Goal: Information Seeking & Learning: Find specific fact

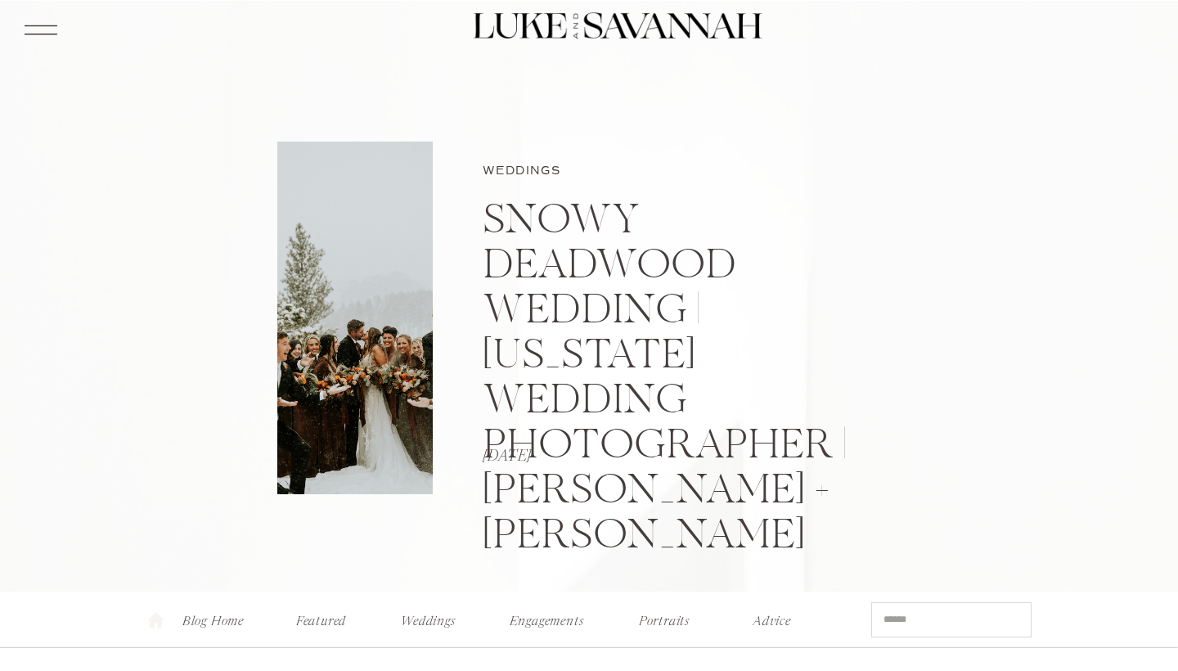
click at [226, 621] on p "Blog Home" at bounding box center [213, 616] width 65 height 17
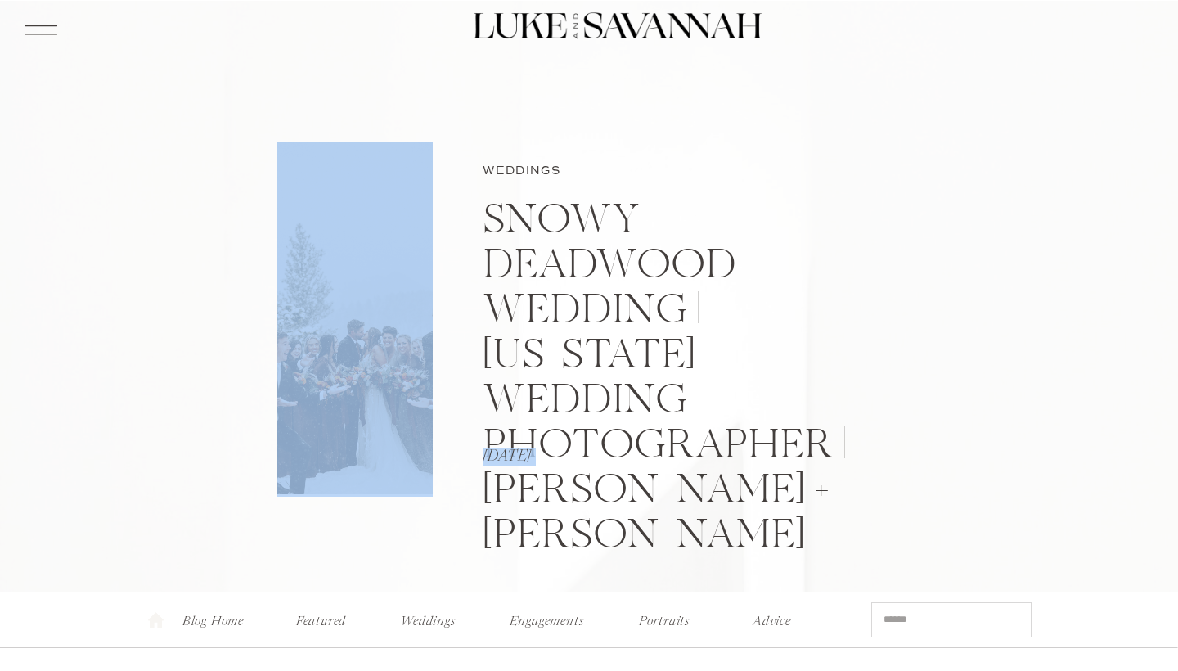
drag, startPoint x: 486, startPoint y: 455, endPoint x: 414, endPoint y: 478, distance: 75.8
click at [414, 447] on div "Weddings Snowy Deadwood Wedding | South Dakota Wedding Photographer | Shaniah +…" at bounding box center [588, 224] width 981 height 447
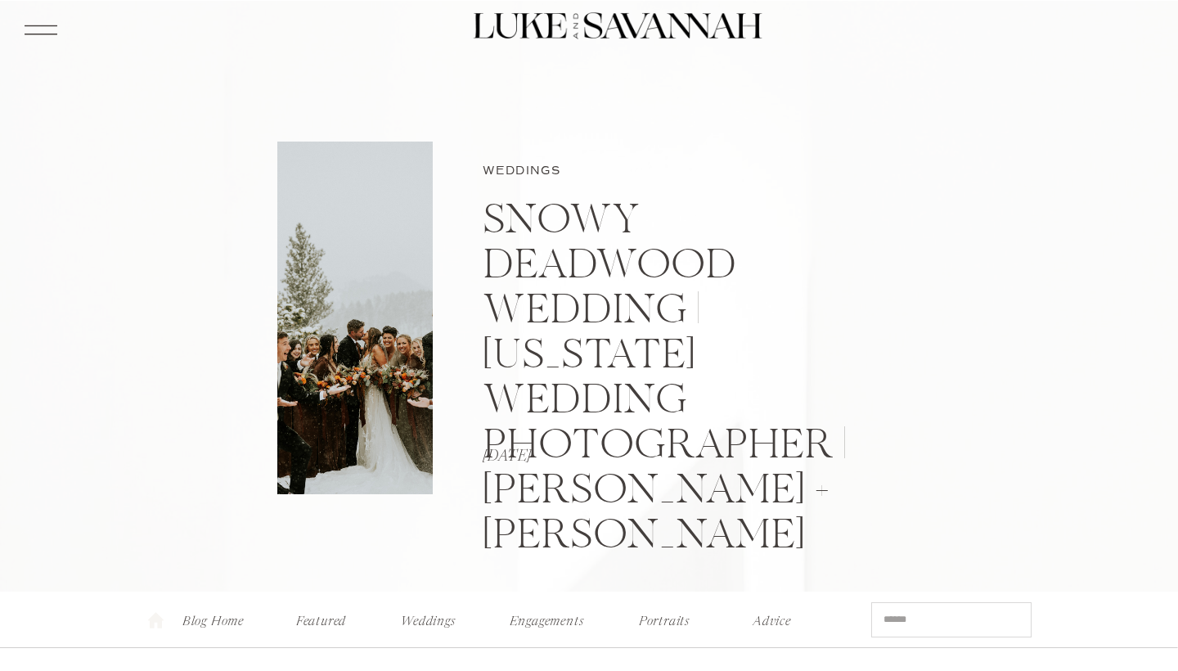
click at [533, 241] on h1 "Snowy Deadwood Wedding | South Dakota Wedding Photographer | Shaniah + Kevin" at bounding box center [692, 380] width 418 height 360
click at [552, 284] on h1 "Snowy Deadwood Wedding | South Dakota Wedding Photographer | Shaniah + Kevin" at bounding box center [692, 380] width 418 height 360
drag, startPoint x: 484, startPoint y: 456, endPoint x: 581, endPoint y: 458, distance: 97.3
click at [581, 458] on p "March 4, 2021" at bounding box center [585, 457] width 204 height 18
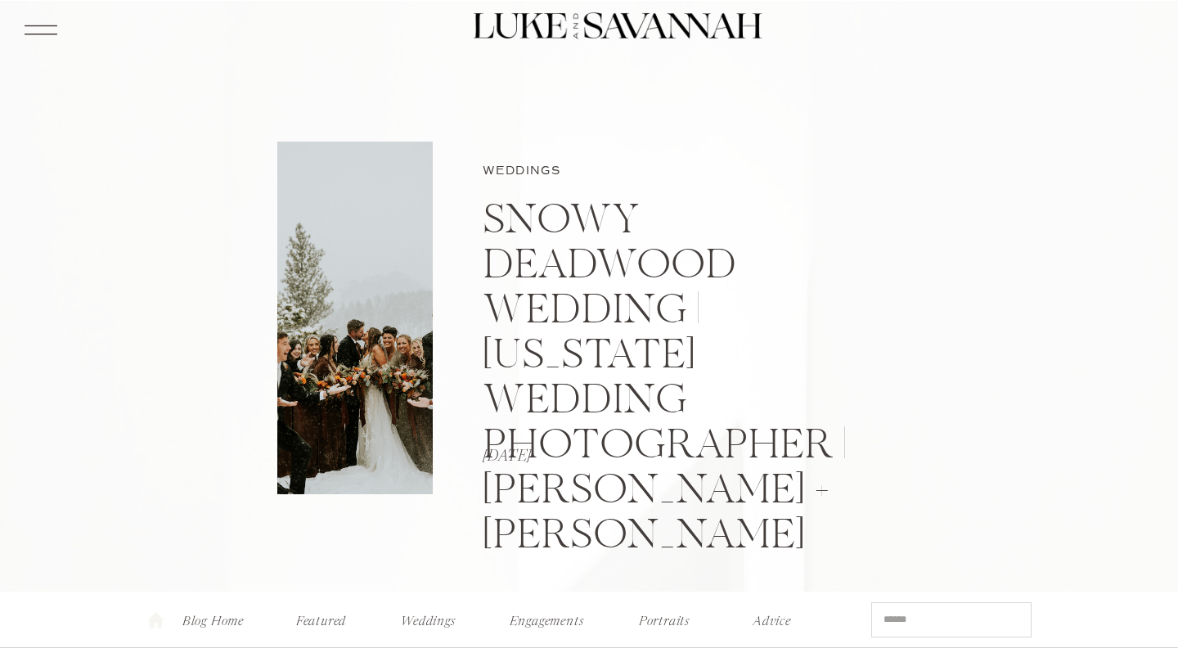
copy p "March 4, 2021"
click at [891, 620] on input "Search for:" at bounding box center [950, 619] width 135 height 17
paste input "**********"
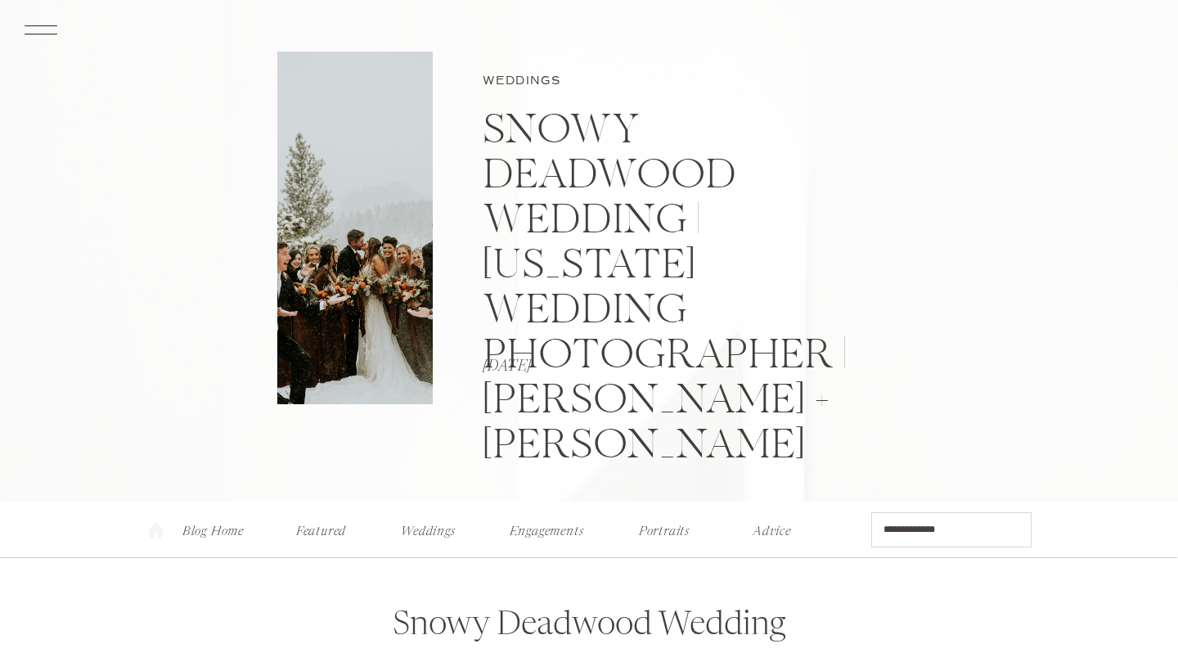
scroll to position [112, 0]
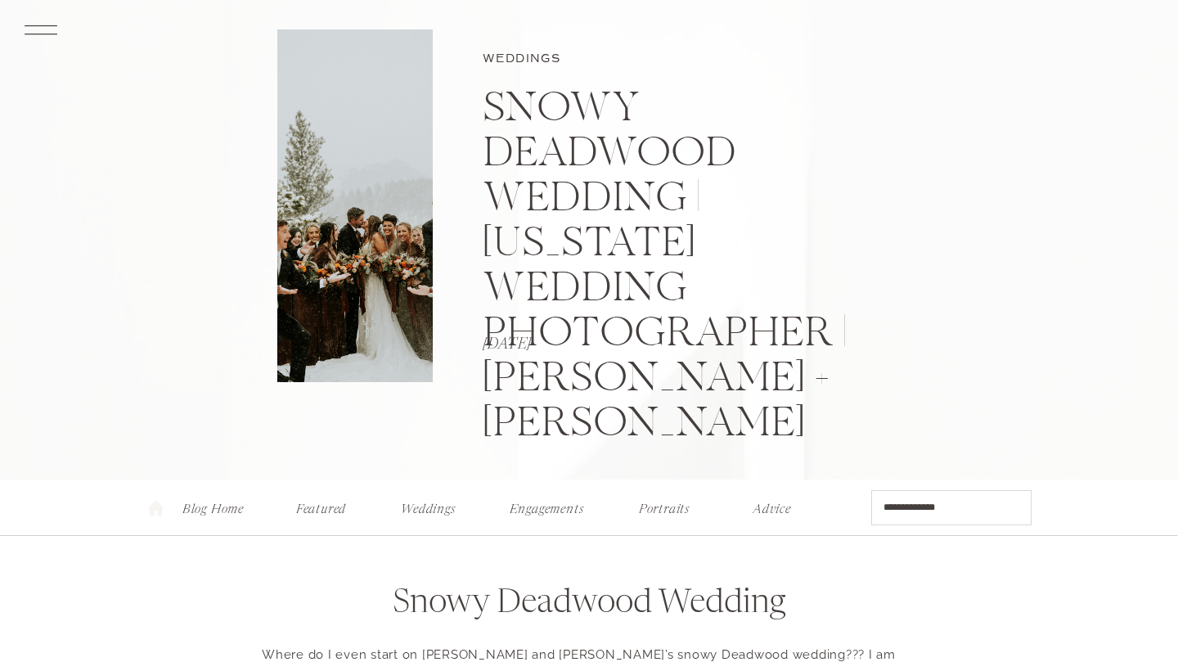
type input "**********"
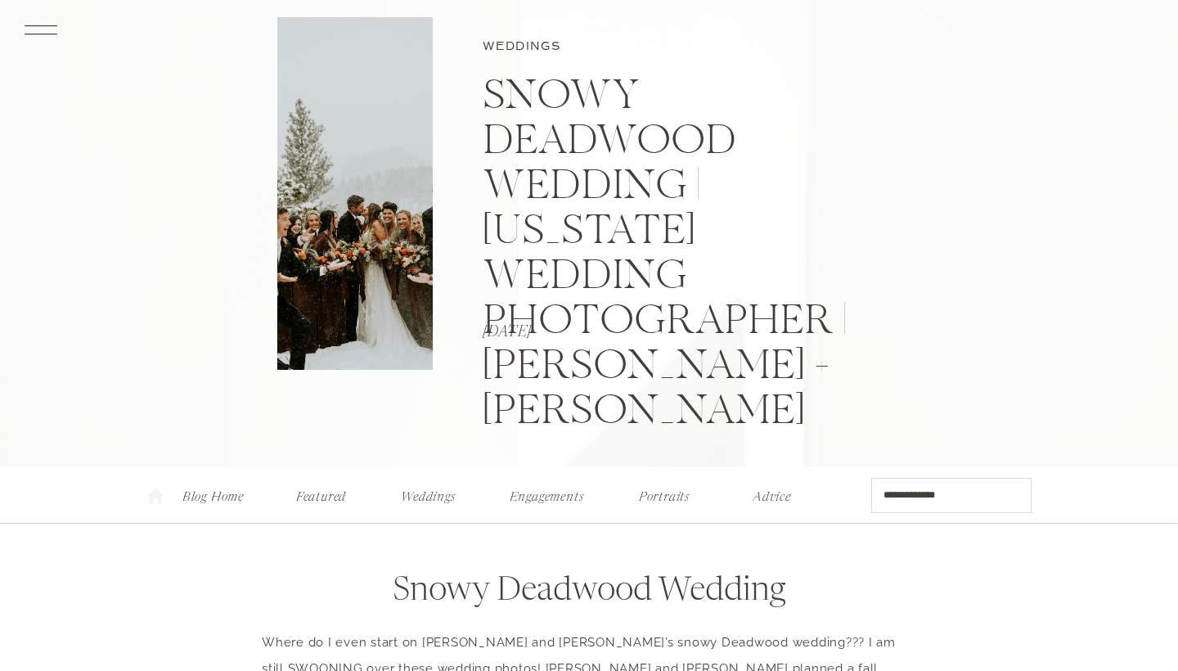
scroll to position [123, 0]
